Goal: Find specific page/section: Find specific page/section

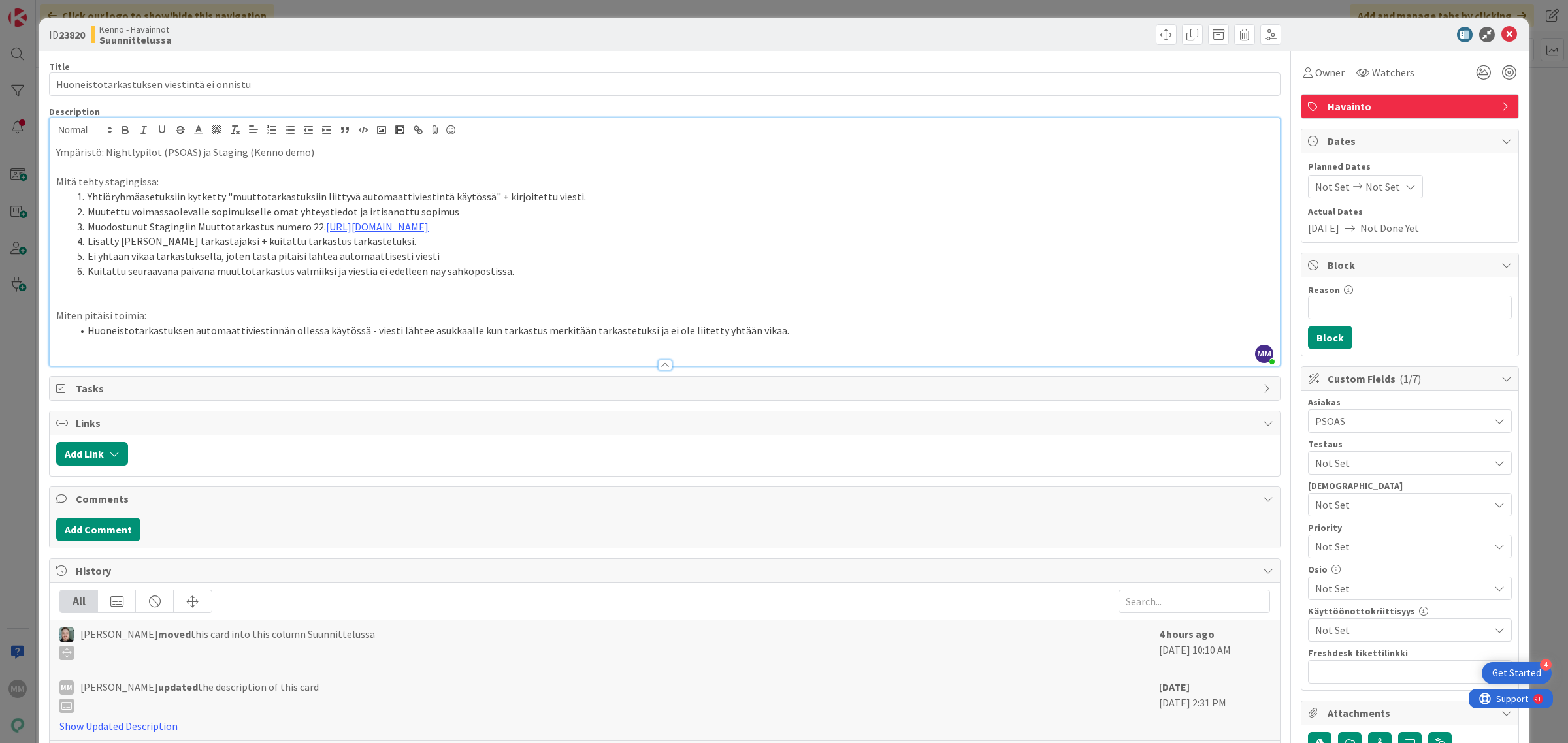
scroll to position [327, 0]
click at [1501, 36] on icon at bounding box center [1509, 35] width 16 height 16
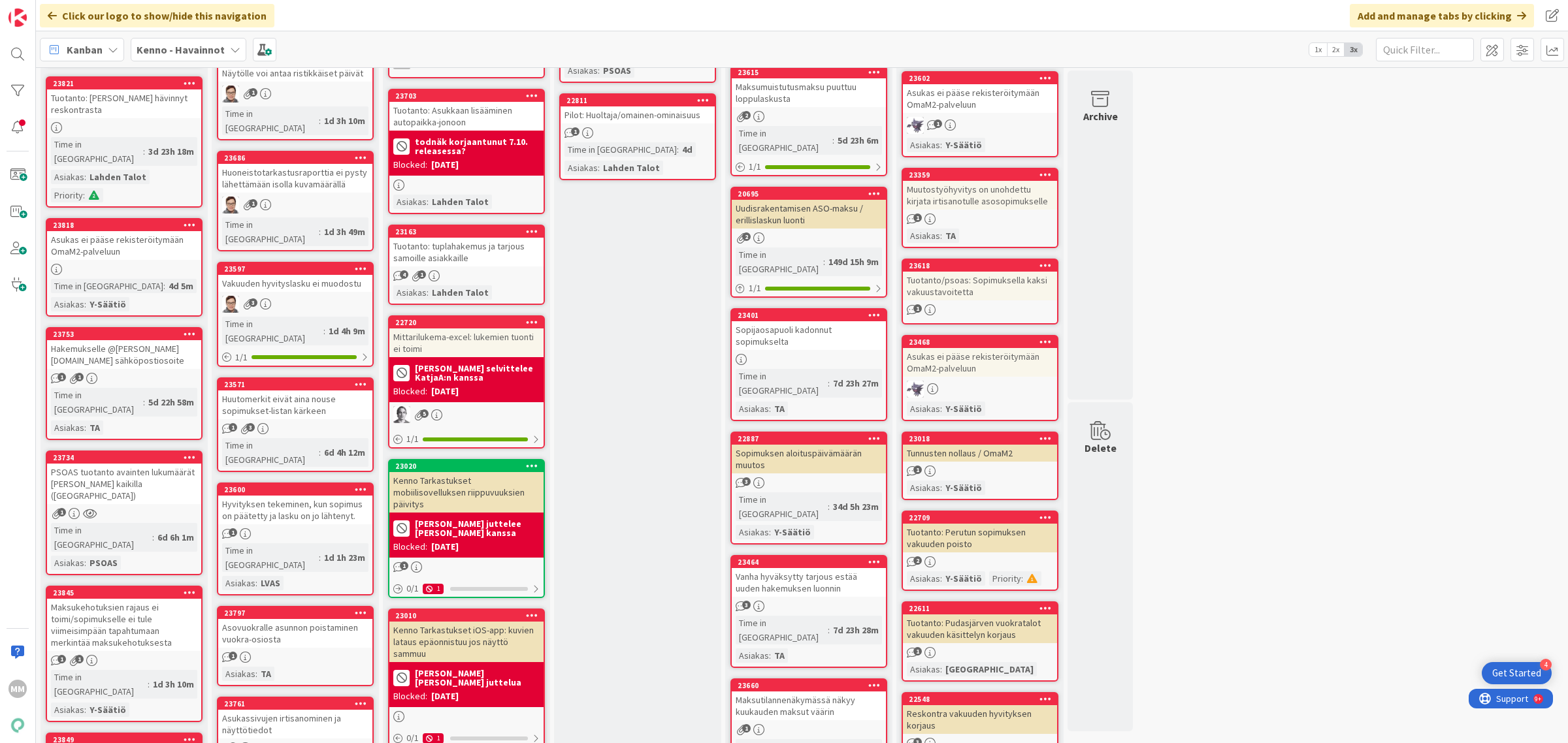
click at [218, 46] on b "Kenno - Havainnot" at bounding box center [180, 49] width 88 height 13
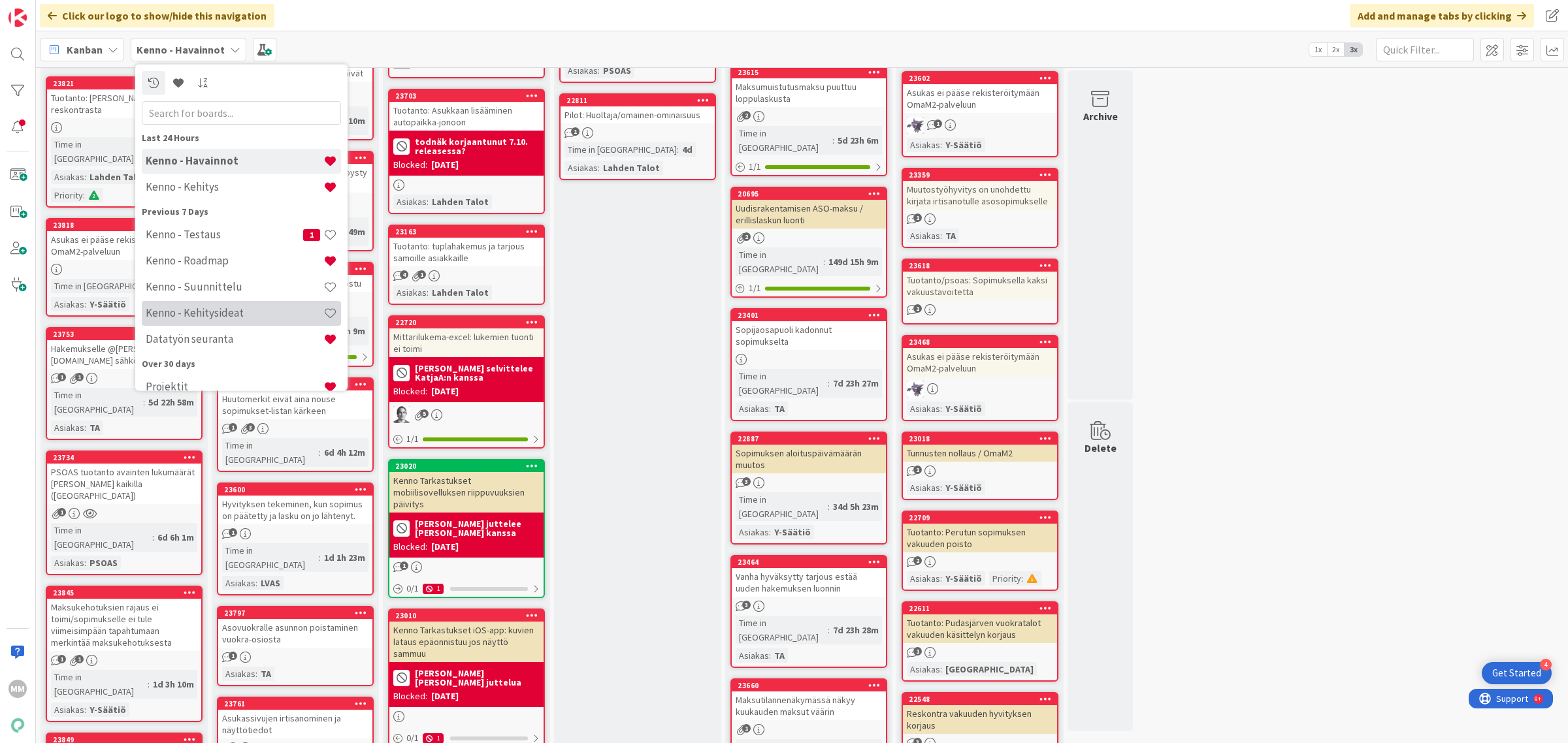
click at [233, 318] on h4 "Kenno - Kehitysideat" at bounding box center [234, 313] width 178 height 13
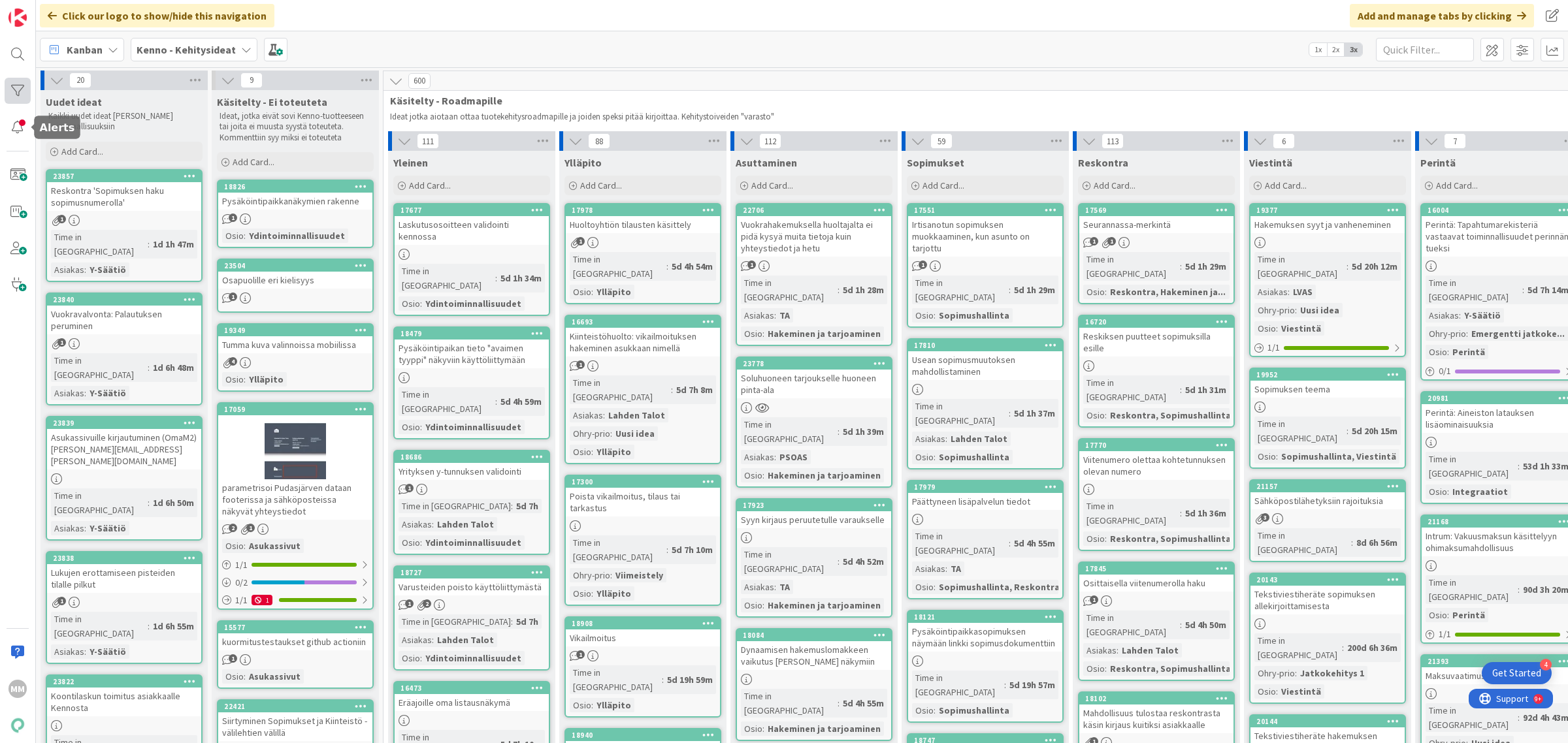
click at [23, 92] on div at bounding box center [18, 91] width 26 height 26
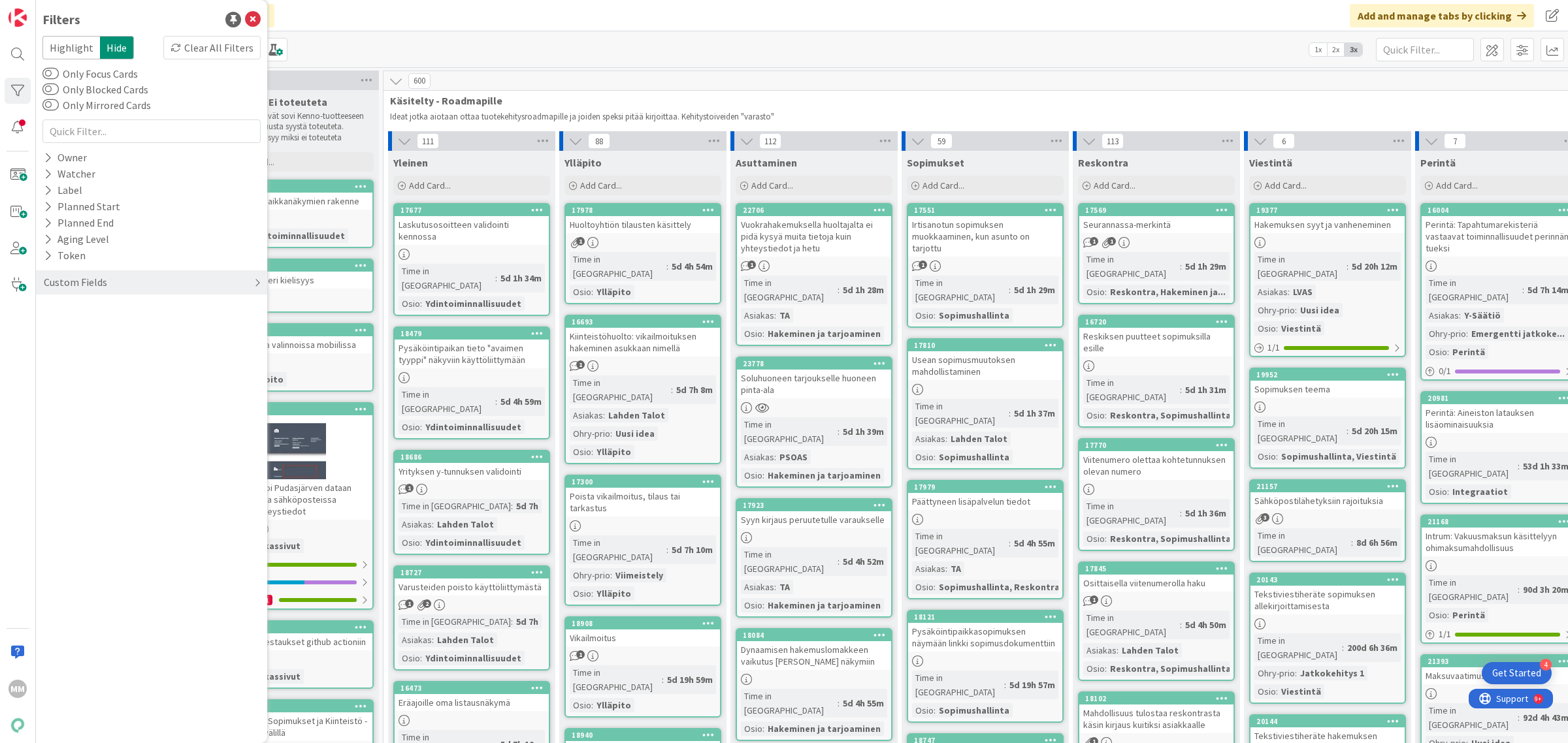
click at [154, 287] on div "Custom Fields" at bounding box center [151, 282] width 231 height 24
click at [72, 311] on button "Asiakas" at bounding box center [67, 309] width 49 height 17
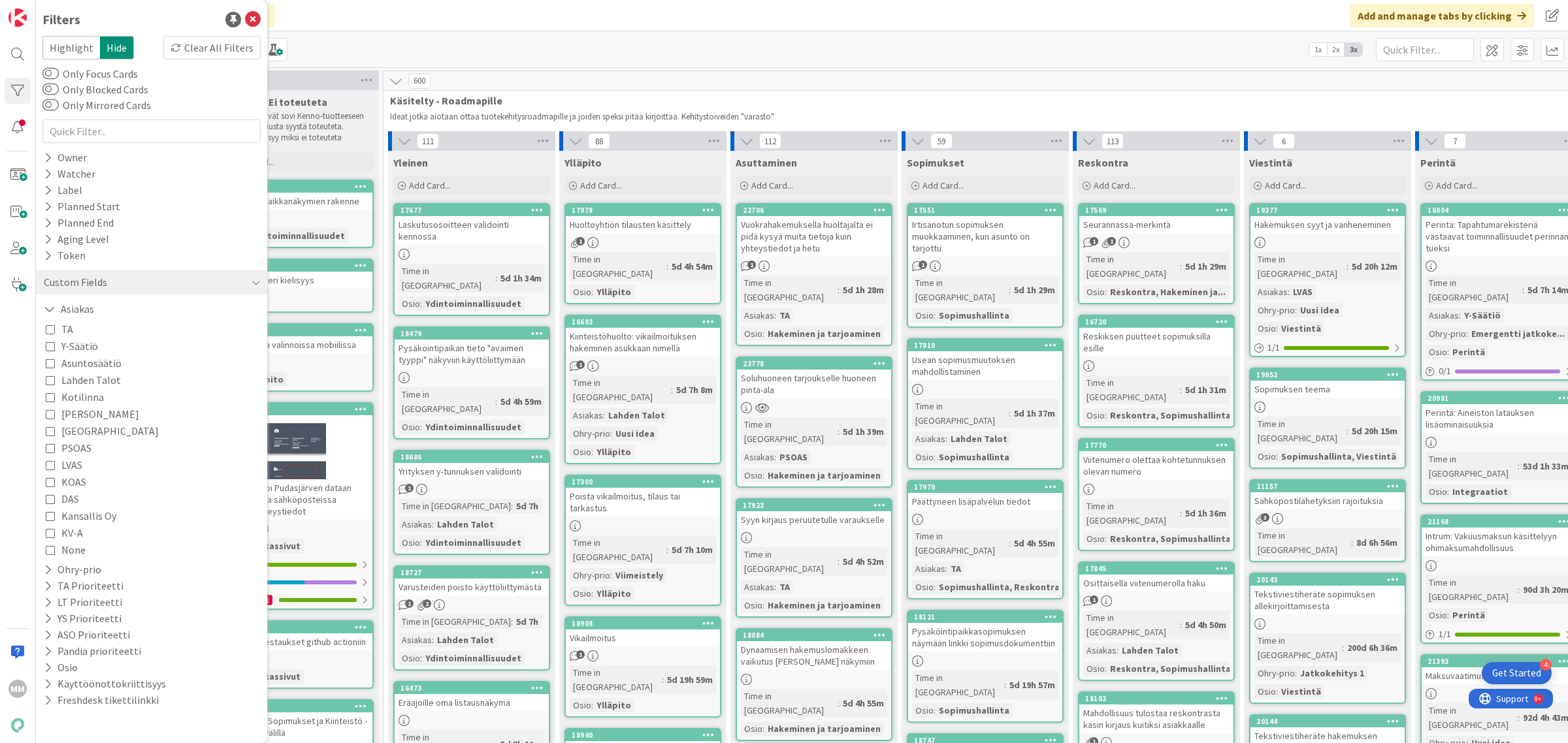
click at [70, 452] on span "PSOAS" at bounding box center [76, 448] width 30 height 17
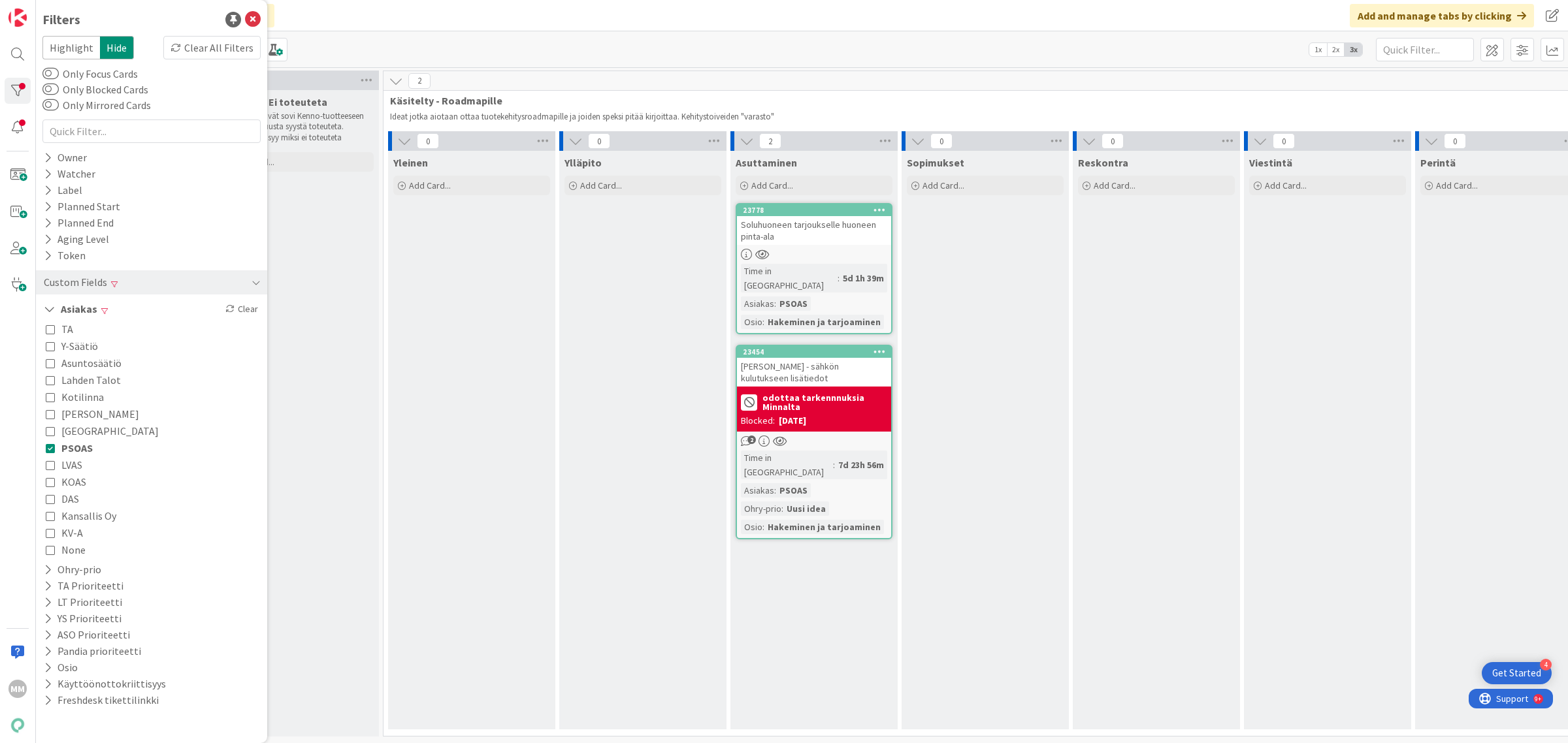
click at [363, 426] on div "Käsitelty - Ei toteuteta Ideat, jotka eivät sovi Kenno-tuotteeseen [PERSON_NAME…" at bounding box center [296, 413] width 167 height 647
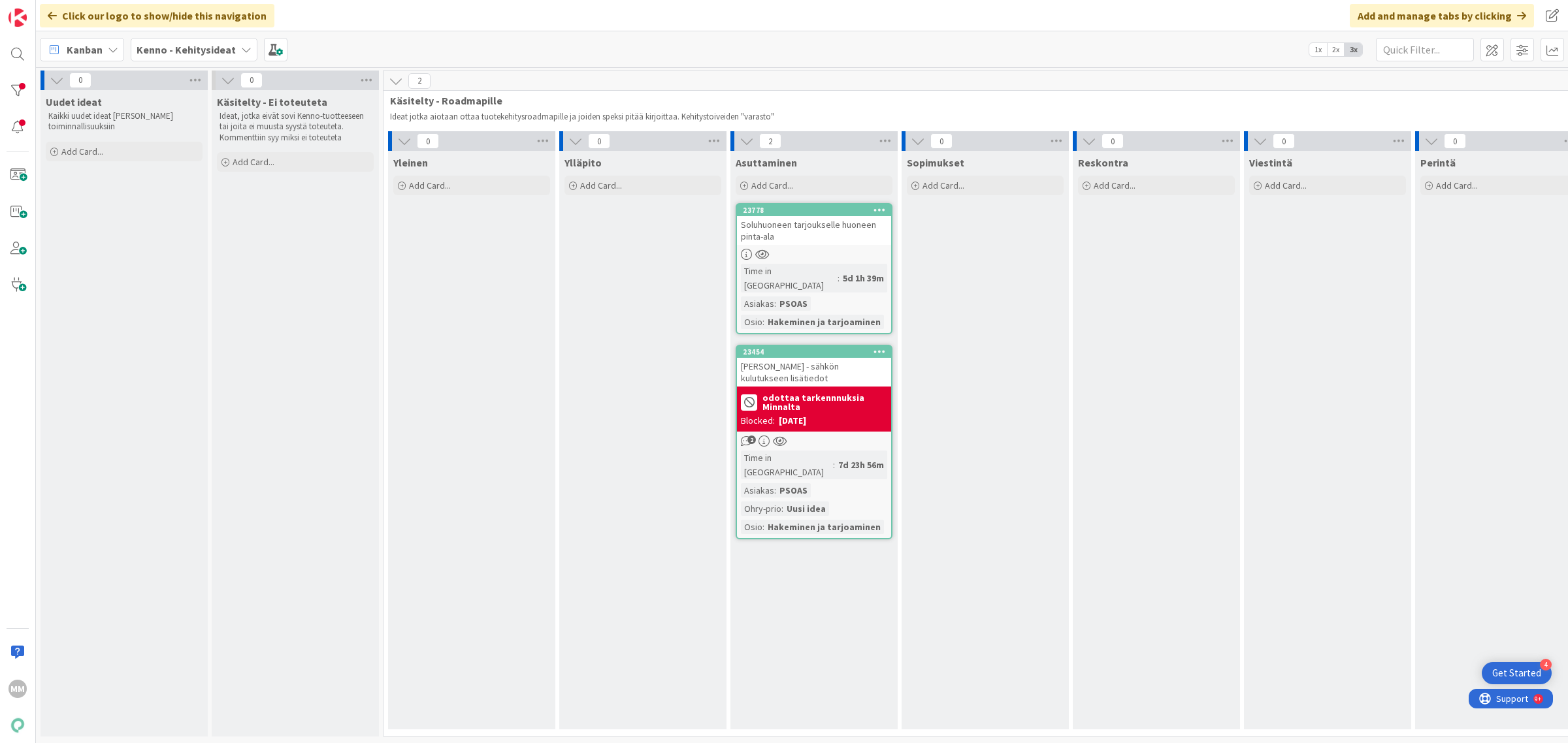
click at [792, 240] on div "Soluhuoneen tarjoukselle huoneen pinta-ala" at bounding box center [814, 230] width 155 height 29
